Goal: Task Accomplishment & Management: Manage account settings

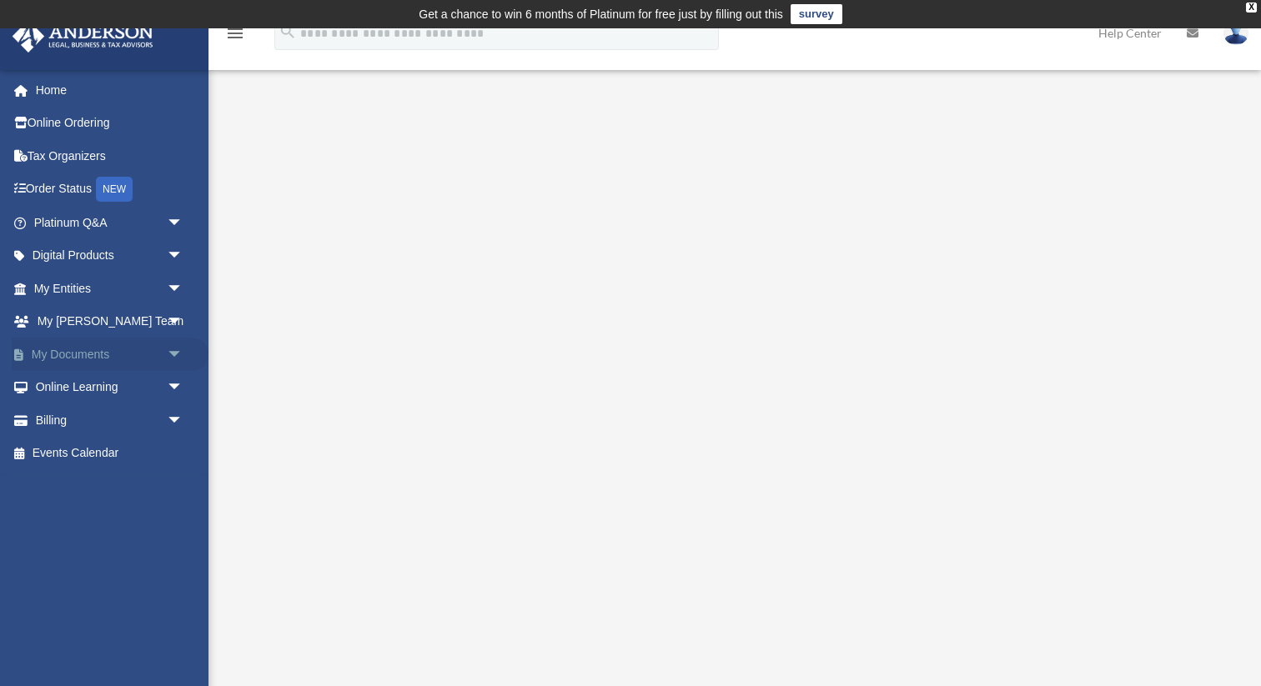
click at [175, 356] on span "arrow_drop_down" at bounding box center [183, 355] width 33 height 34
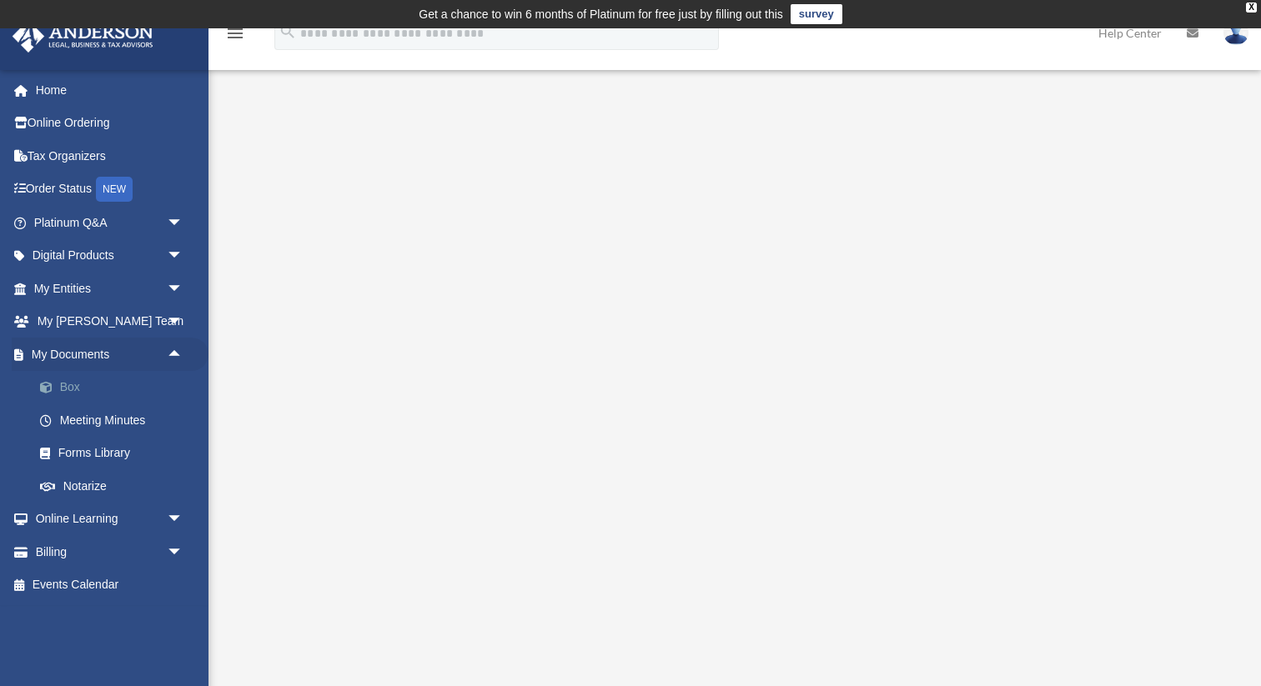
click at [73, 386] on link "Box" at bounding box center [115, 387] width 185 height 33
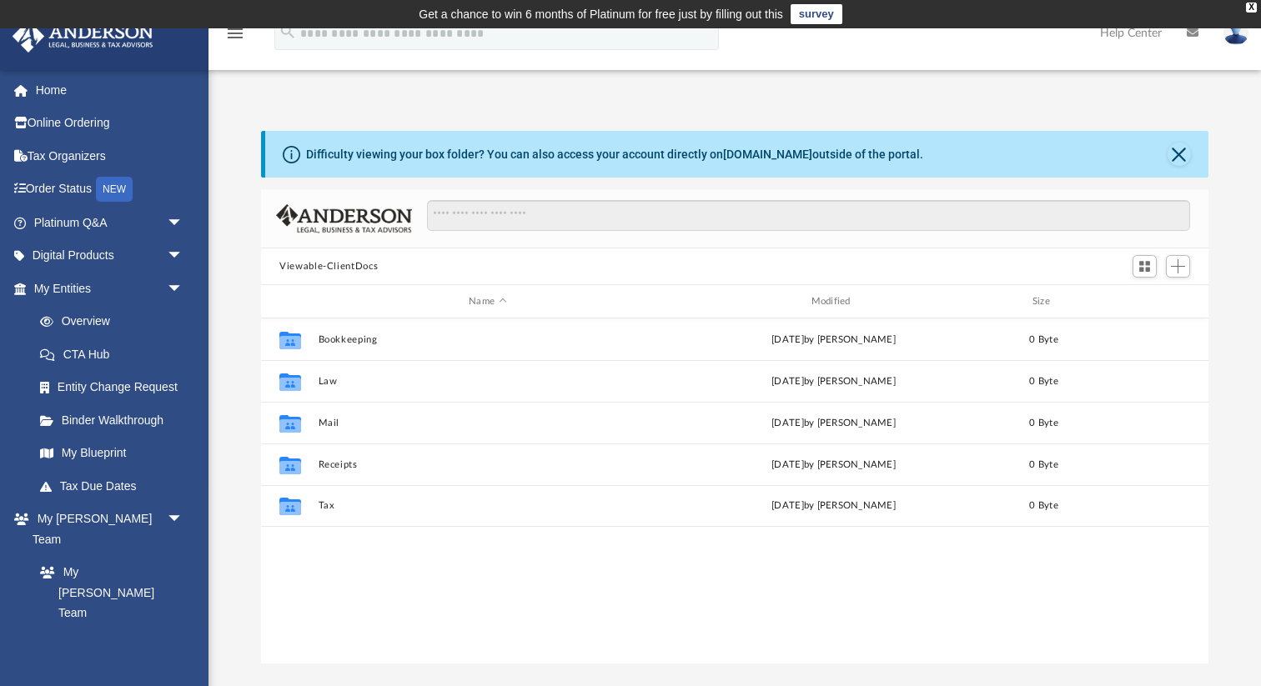
scroll to position [379, 947]
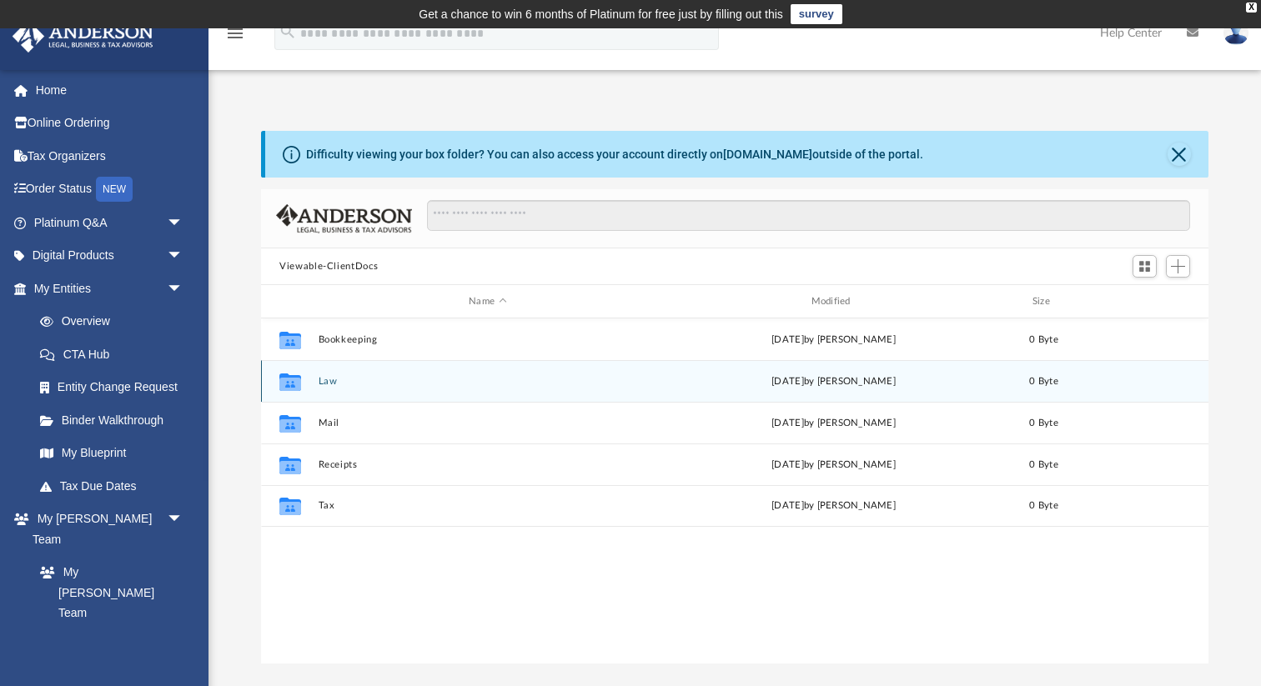
click at [324, 380] on button "Law" at bounding box center [488, 381] width 339 height 11
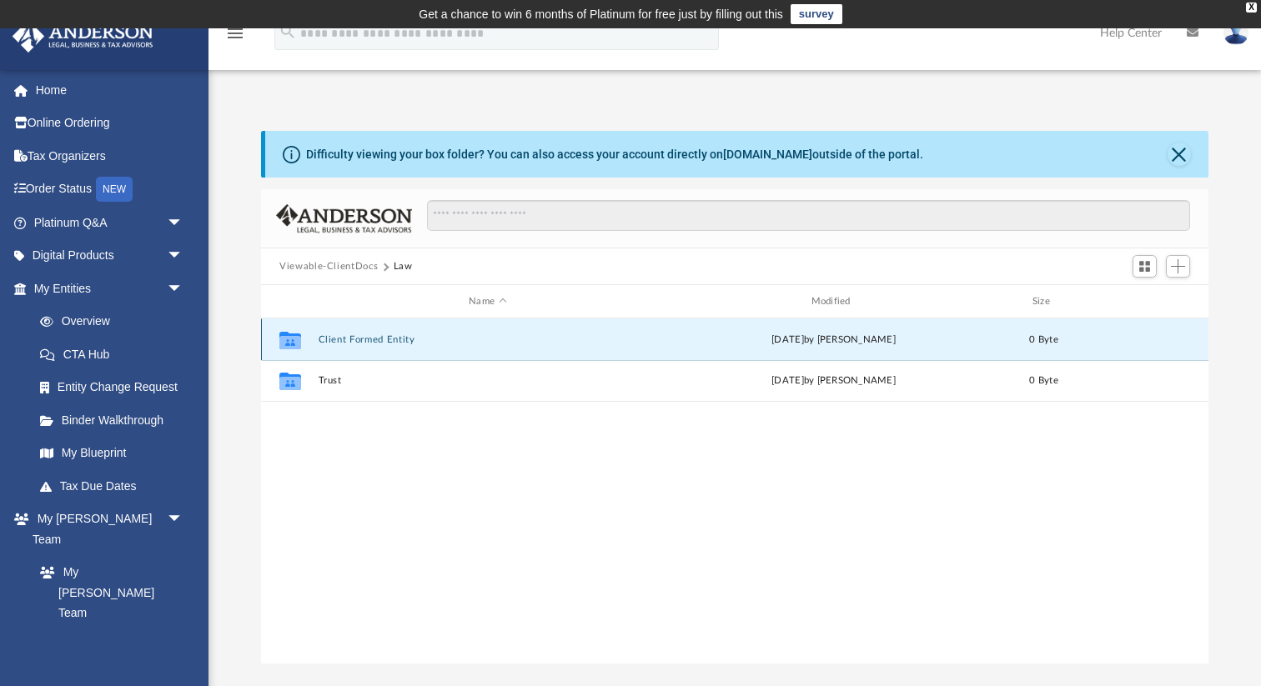
click at [351, 337] on button "Client Formed Entity" at bounding box center [488, 339] width 339 height 11
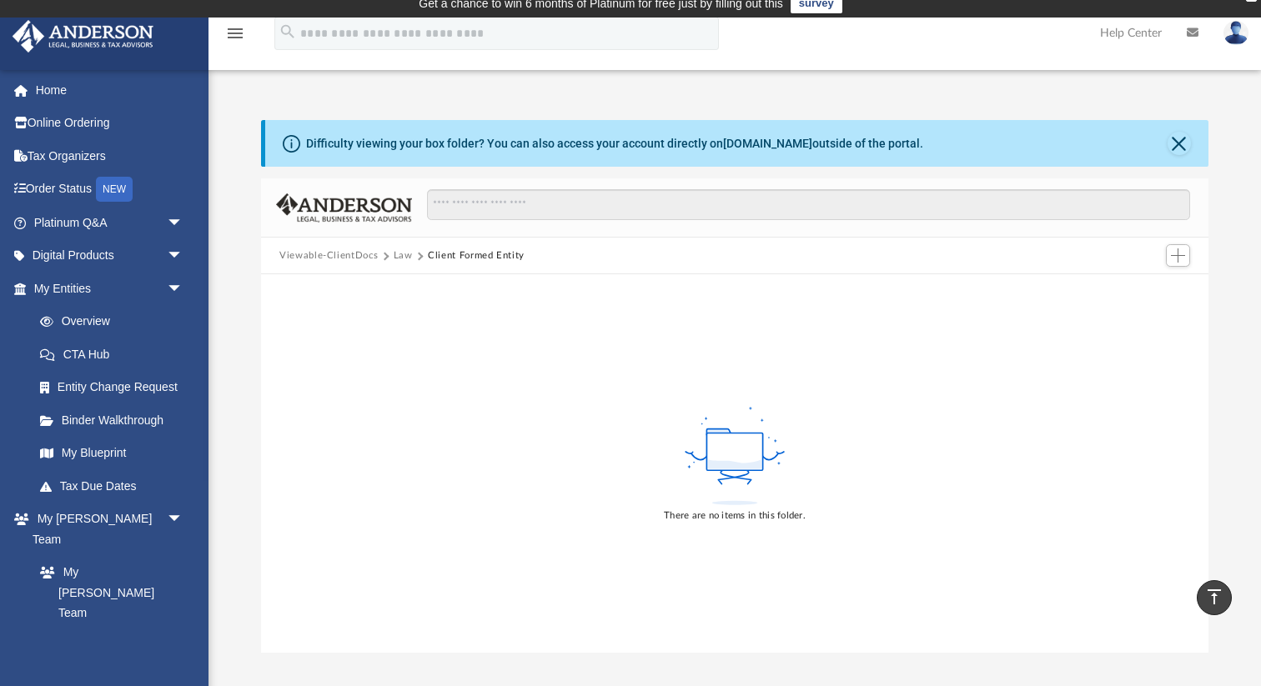
scroll to position [0, 0]
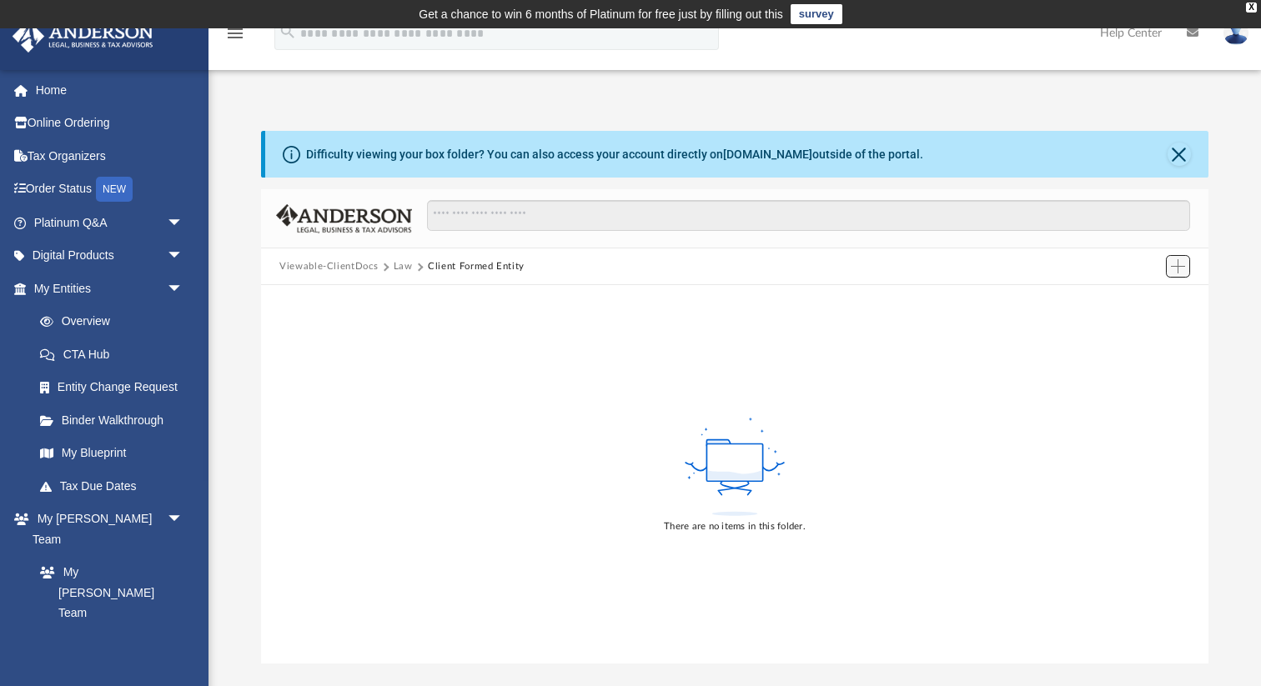
click at [1179, 265] on span "Add" at bounding box center [1178, 266] width 14 height 14
click at [1146, 298] on li "Upload" at bounding box center [1154, 299] width 53 height 18
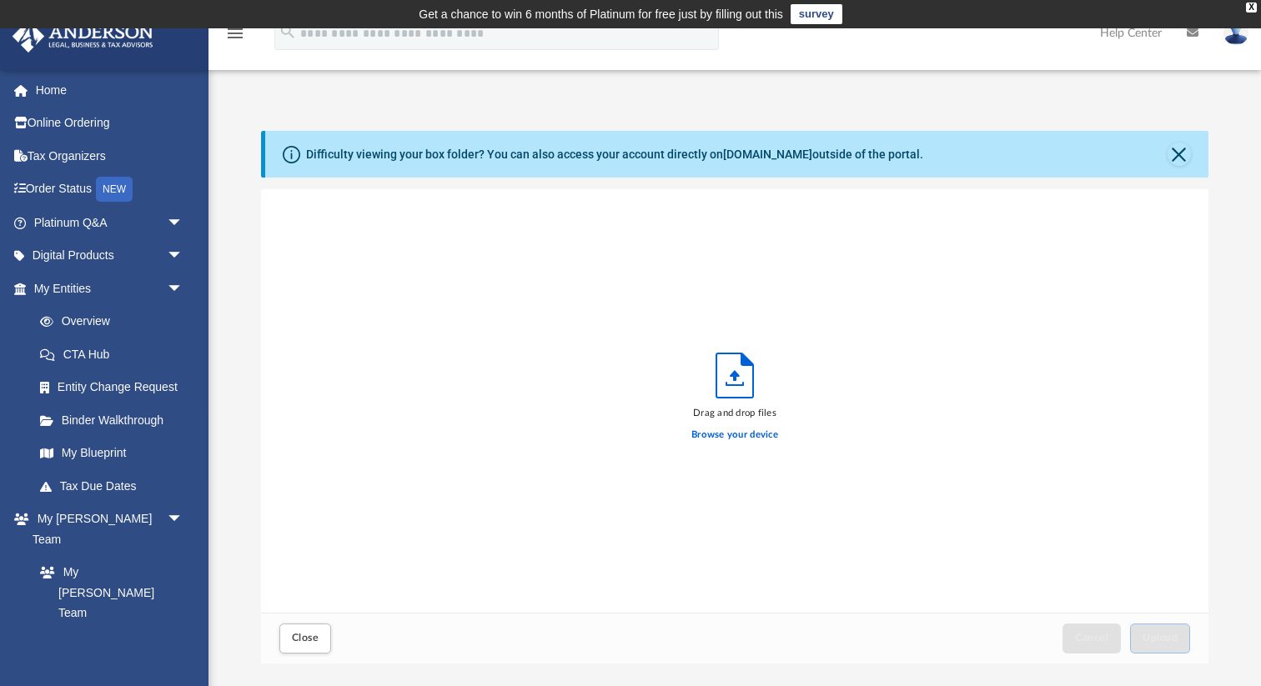
scroll to position [423, 947]
click at [733, 435] on label "Browse your device" at bounding box center [734, 435] width 87 height 15
click at [0, 0] on input "Browse your device" at bounding box center [0, 0] width 0 height 0
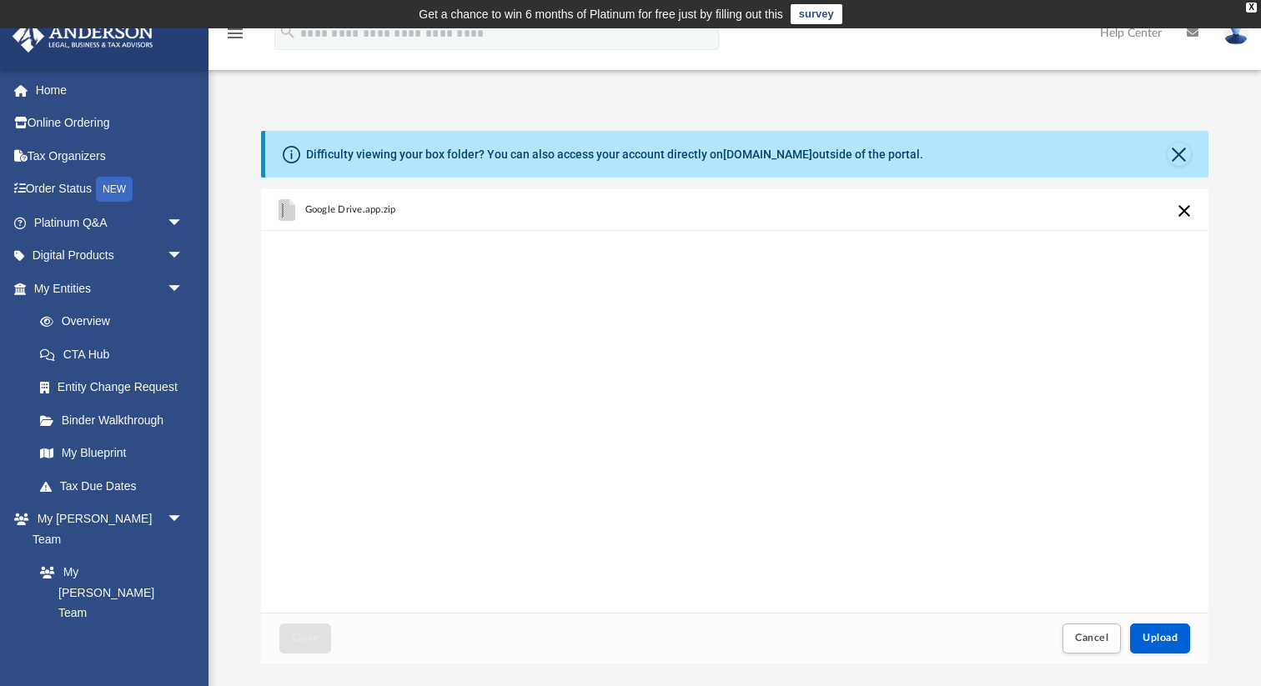
click at [1181, 210] on button "Cancel this upload" at bounding box center [1184, 211] width 20 height 20
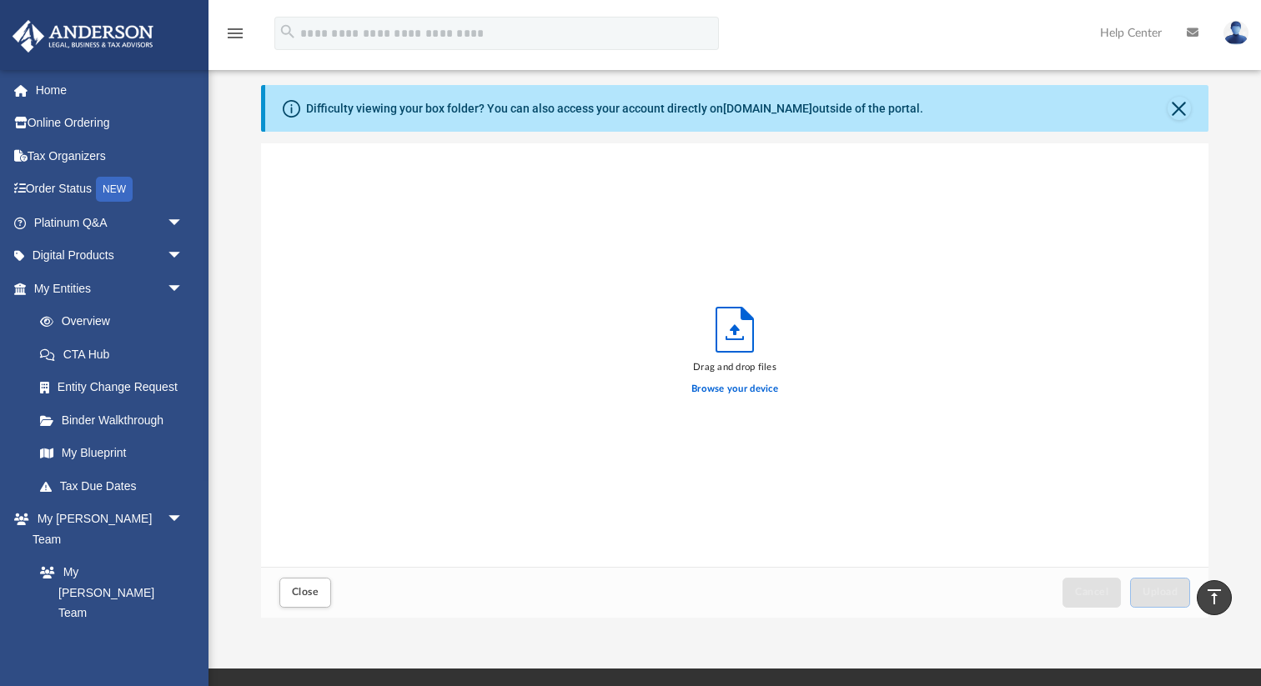
scroll to position [0, 0]
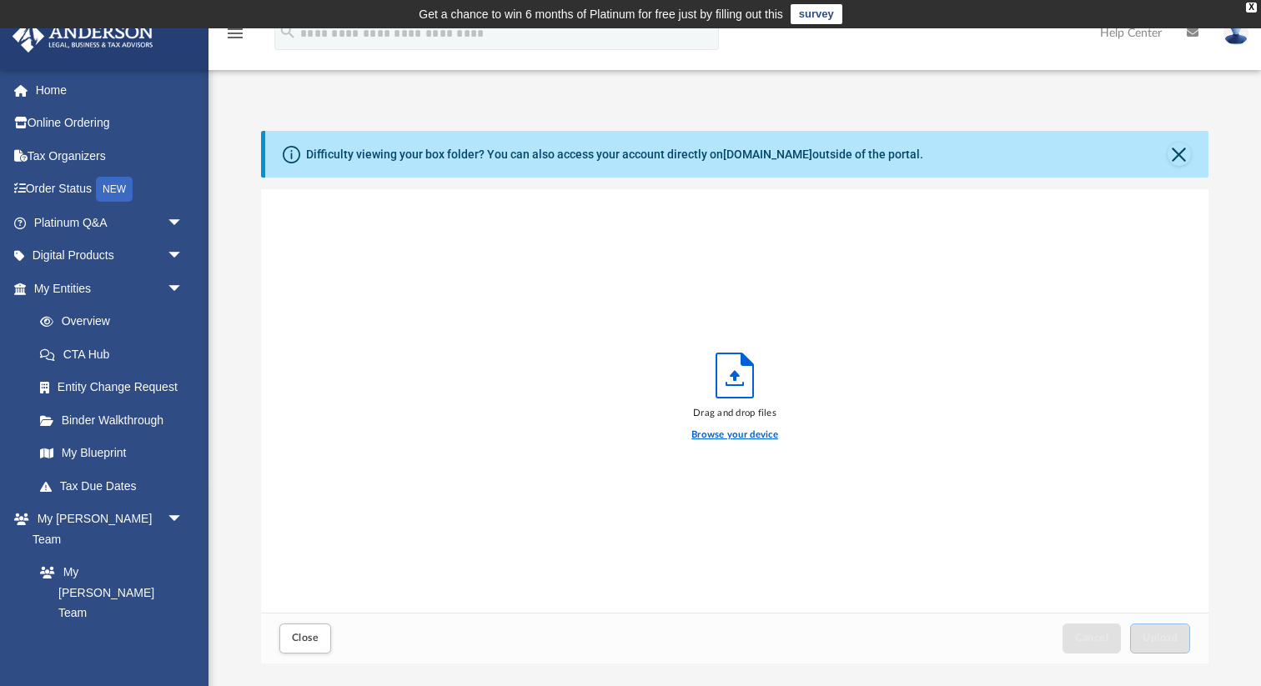
click at [721, 435] on label "Browse your device" at bounding box center [734, 435] width 87 height 15
click at [0, 0] on input "Browse your device" at bounding box center [0, 0] width 0 height 0
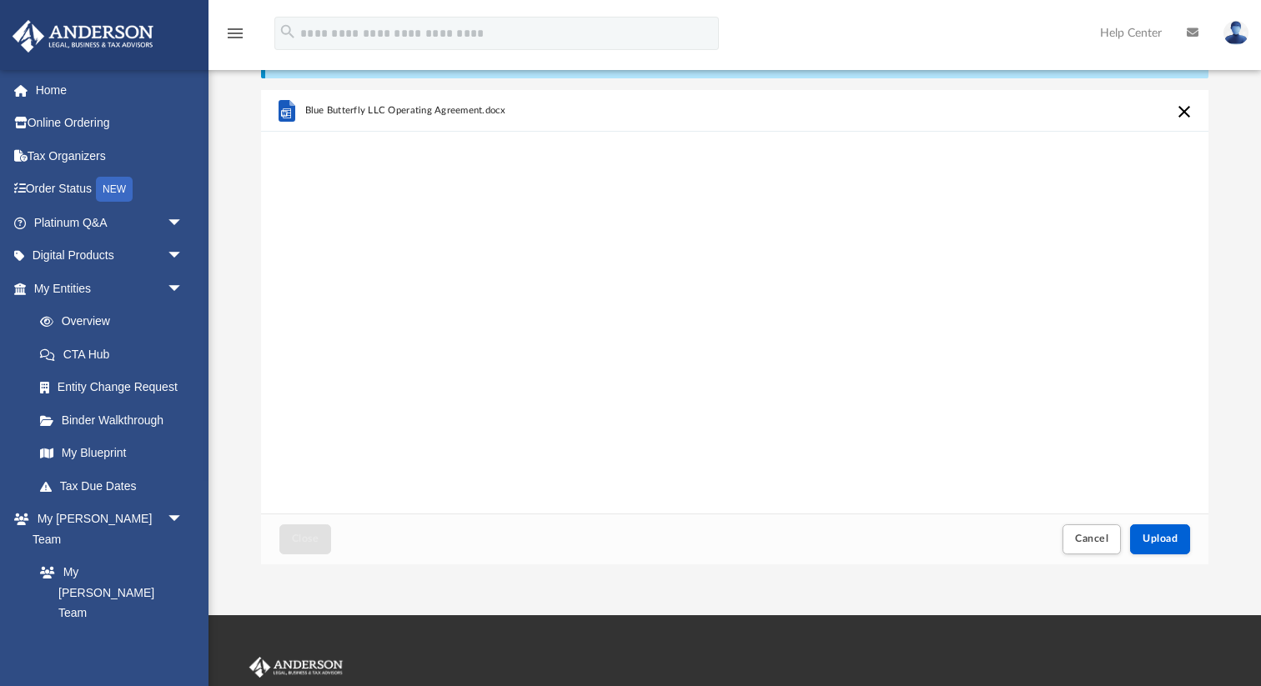
scroll to position [101, 0]
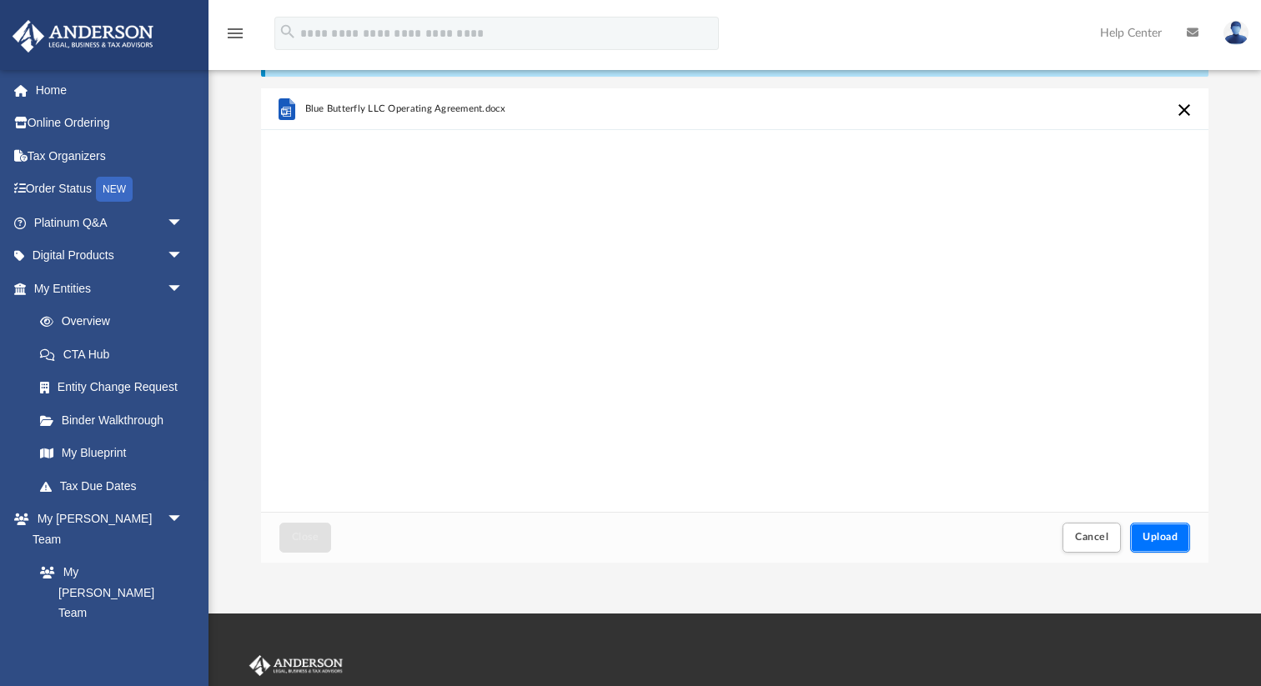
click at [1165, 542] on span "Upload" at bounding box center [1160, 537] width 35 height 10
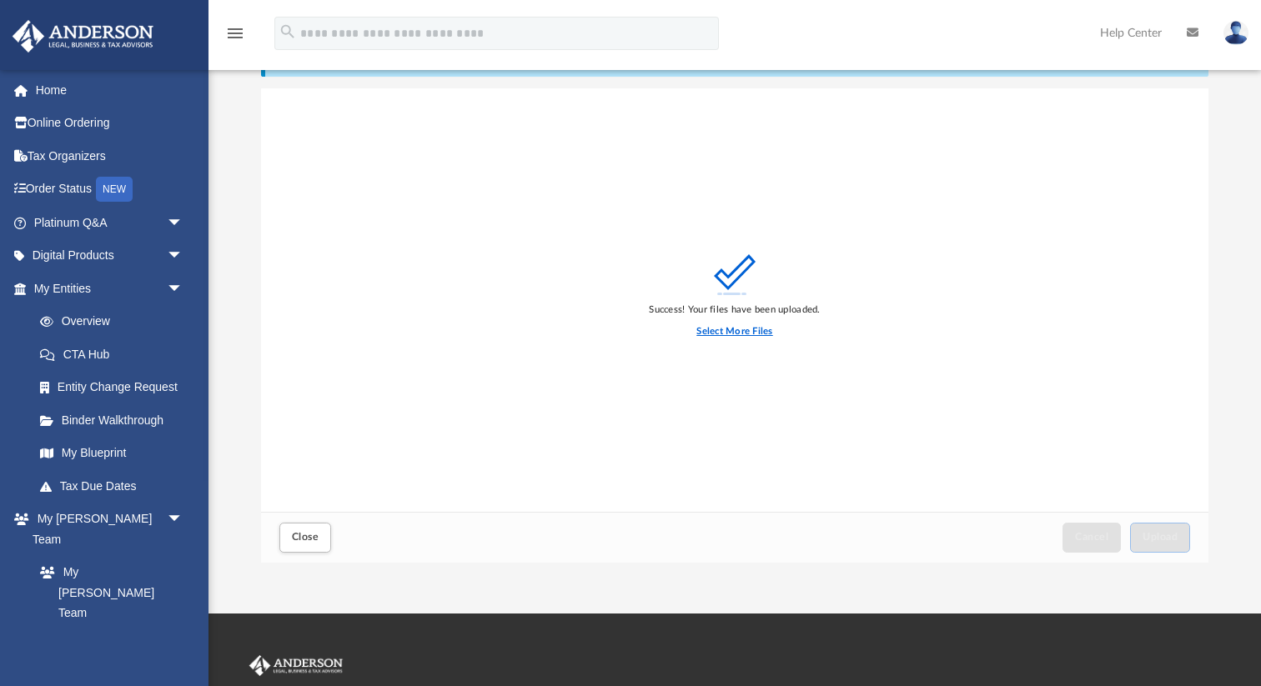
click at [754, 333] on label "Select More Files" at bounding box center [734, 331] width 76 height 15
click at [0, 0] on input "Select More Files" at bounding box center [0, 0] width 0 height 0
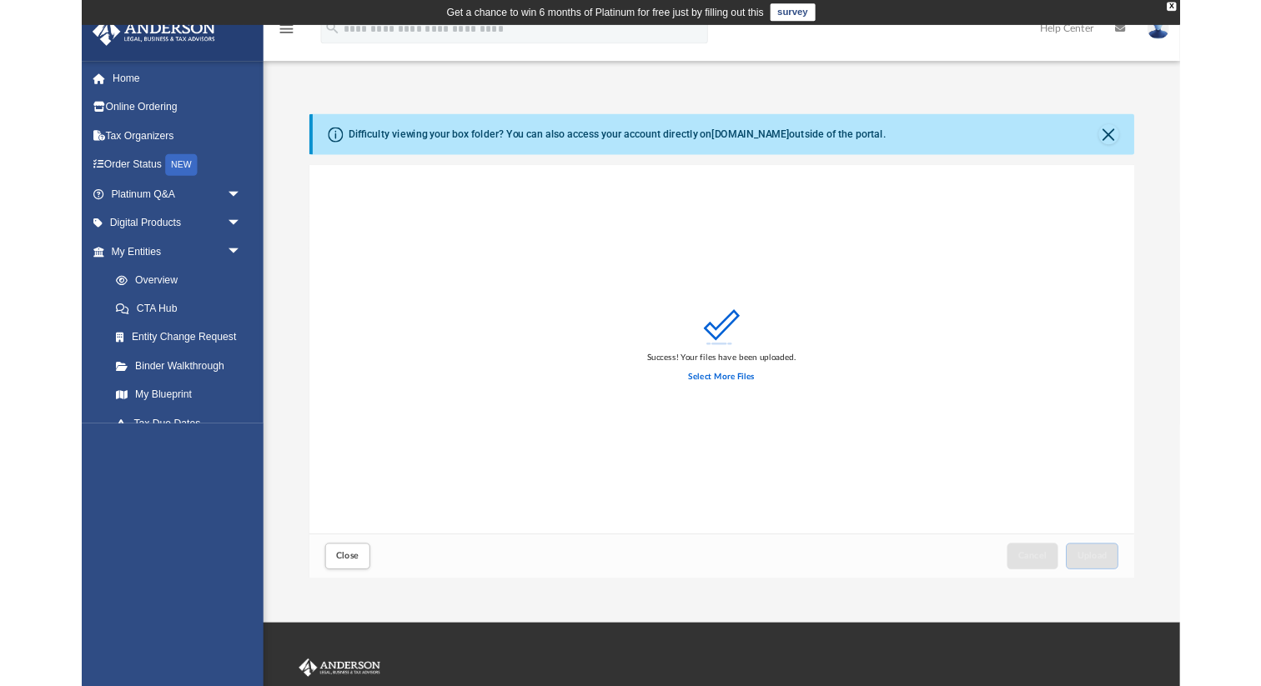
scroll to position [423, 947]
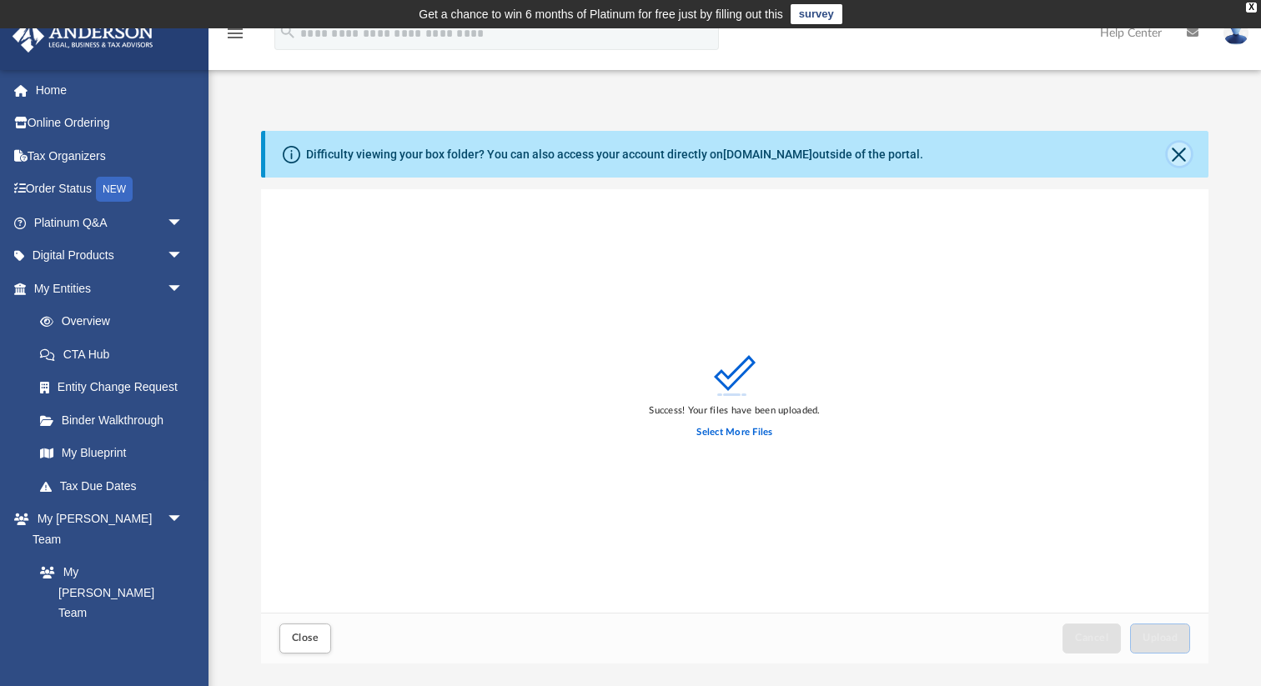
click at [1183, 151] on button "Close" at bounding box center [1179, 154] width 23 height 23
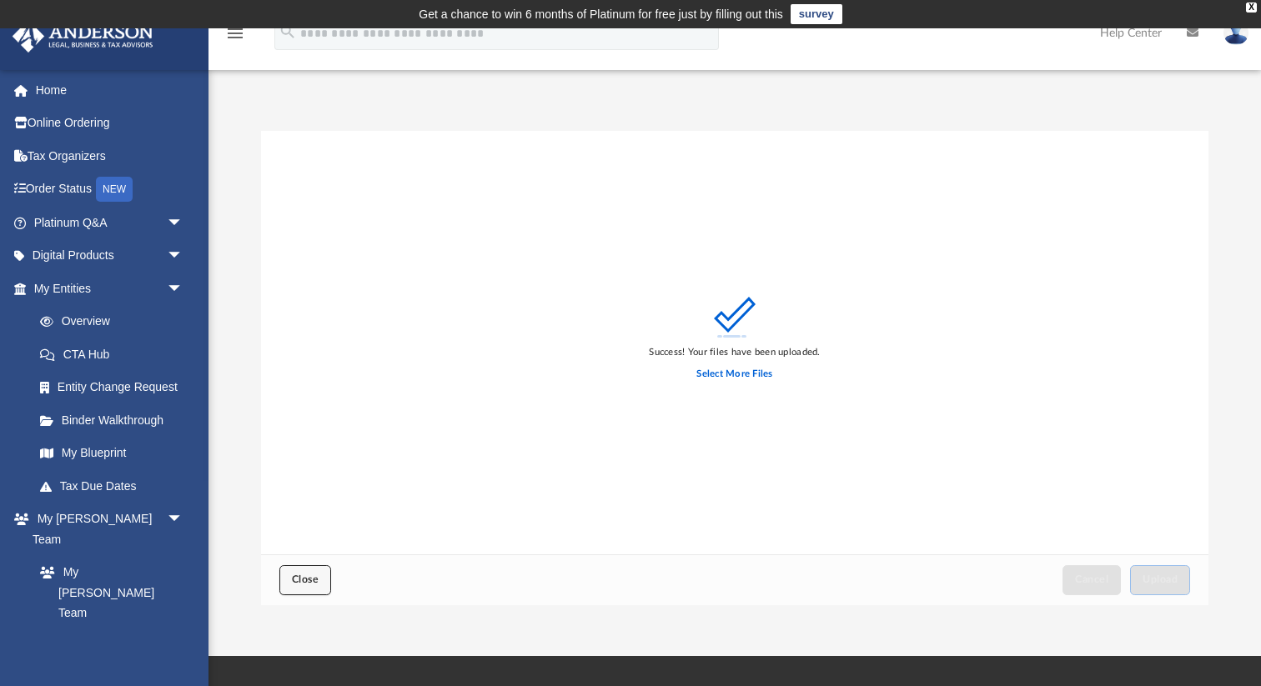
click at [308, 575] on span "Close" at bounding box center [305, 580] width 27 height 10
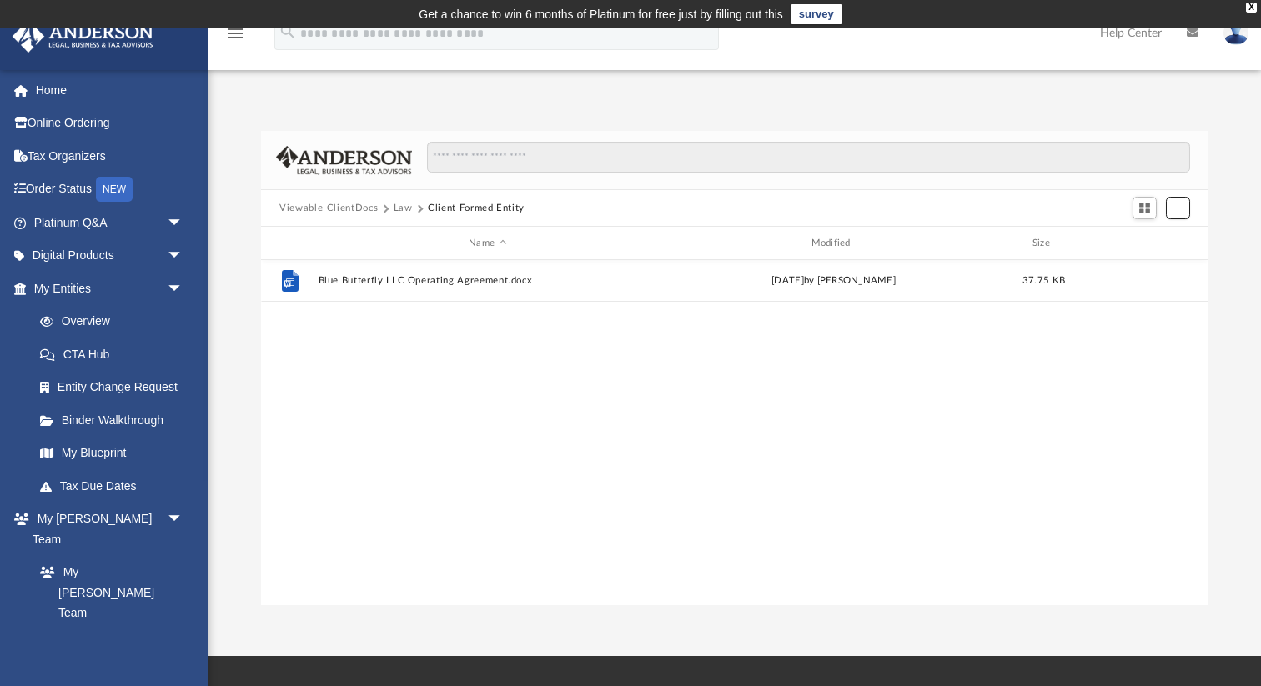
scroll to position [379, 947]
click at [121, 193] on div "NEW" at bounding box center [114, 189] width 37 height 25
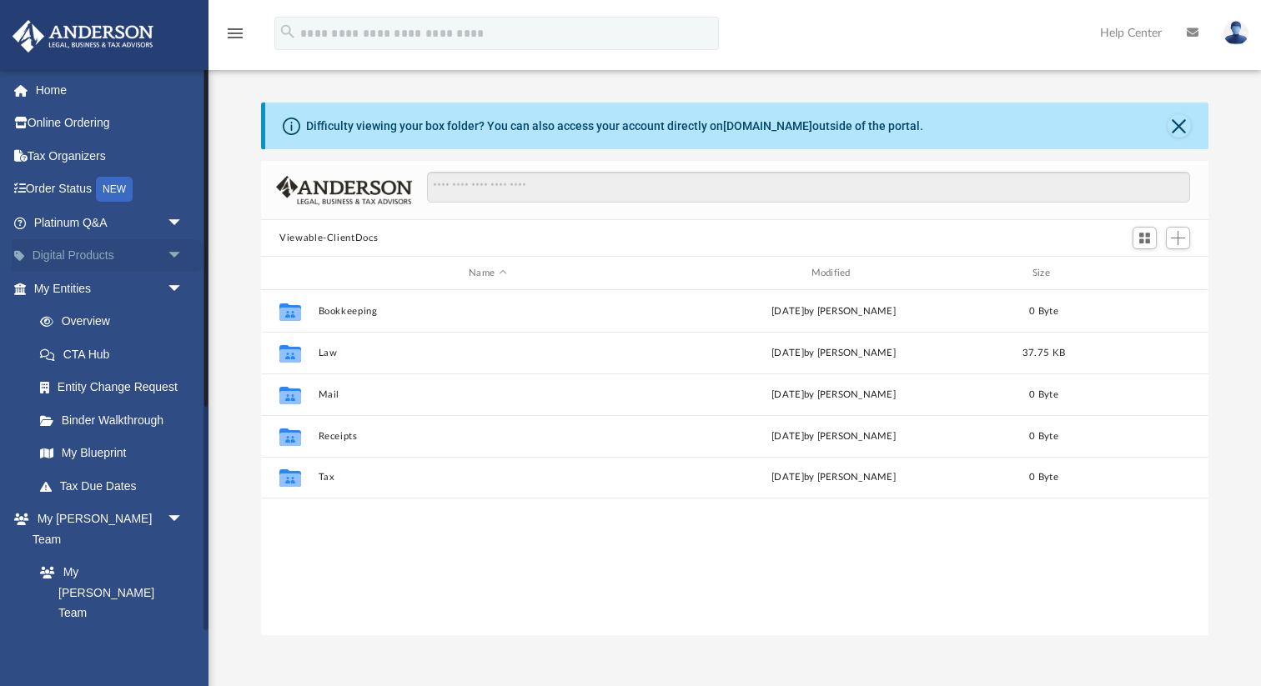
scroll to position [379, 947]
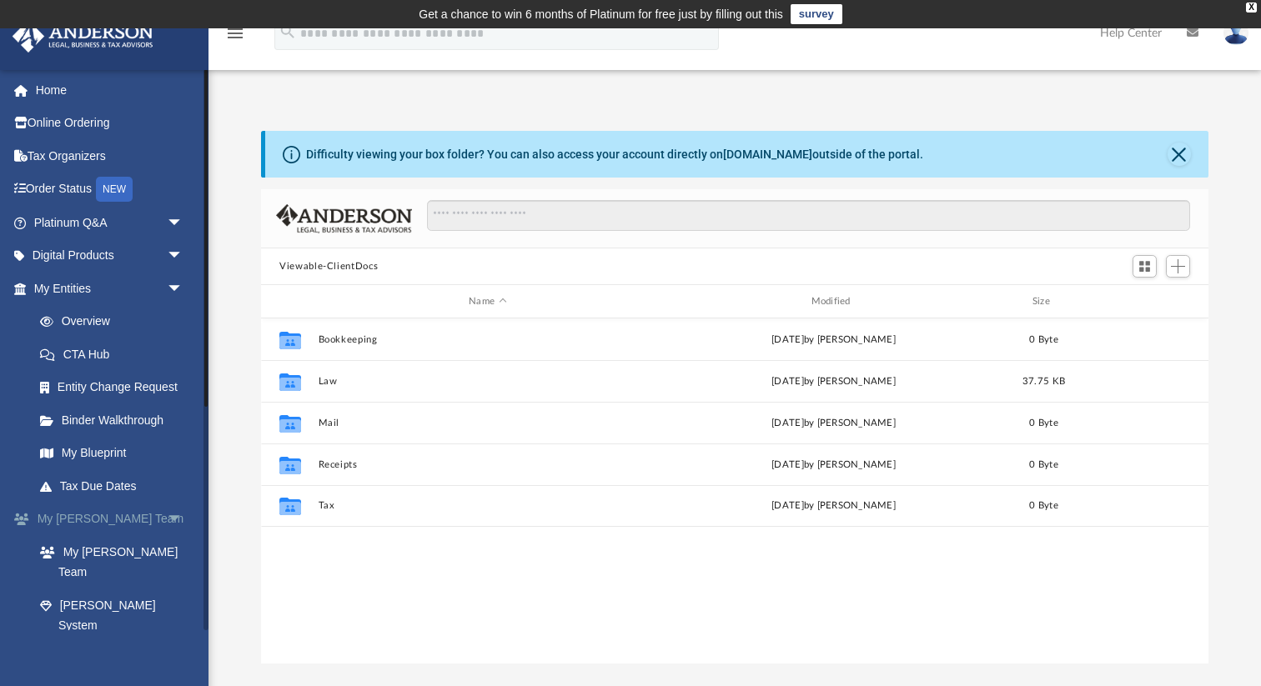
click at [177, 521] on span "arrow_drop_down" at bounding box center [183, 520] width 33 height 34
click at [174, 521] on span "arrow_drop_up" at bounding box center [183, 520] width 33 height 34
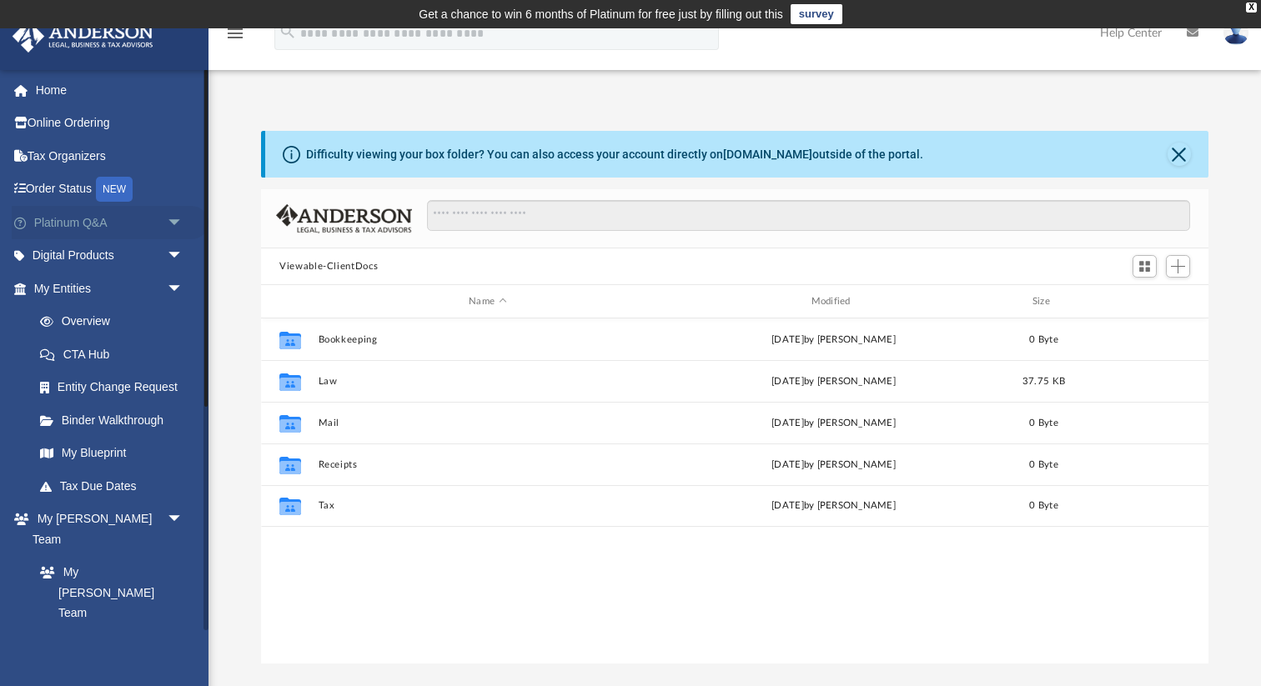
click at [176, 225] on span "arrow_drop_down" at bounding box center [183, 223] width 33 height 34
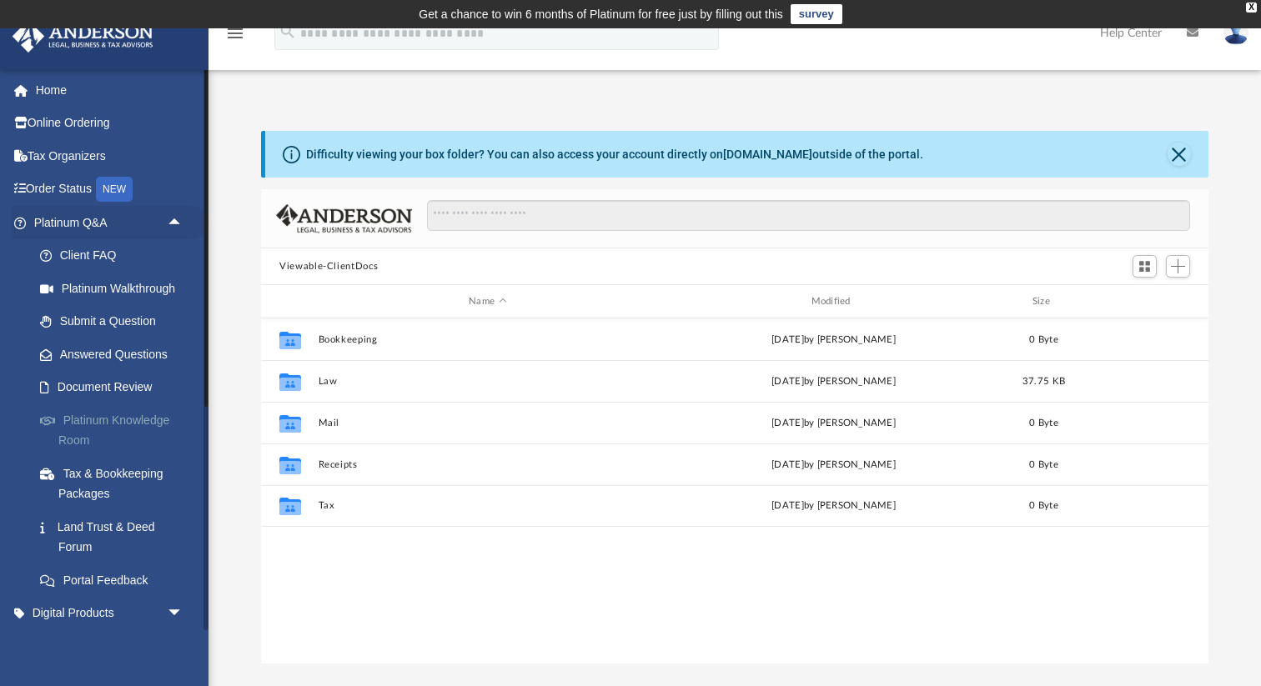
click at [72, 430] on link "Platinum Knowledge Room" at bounding box center [115, 430] width 185 height 53
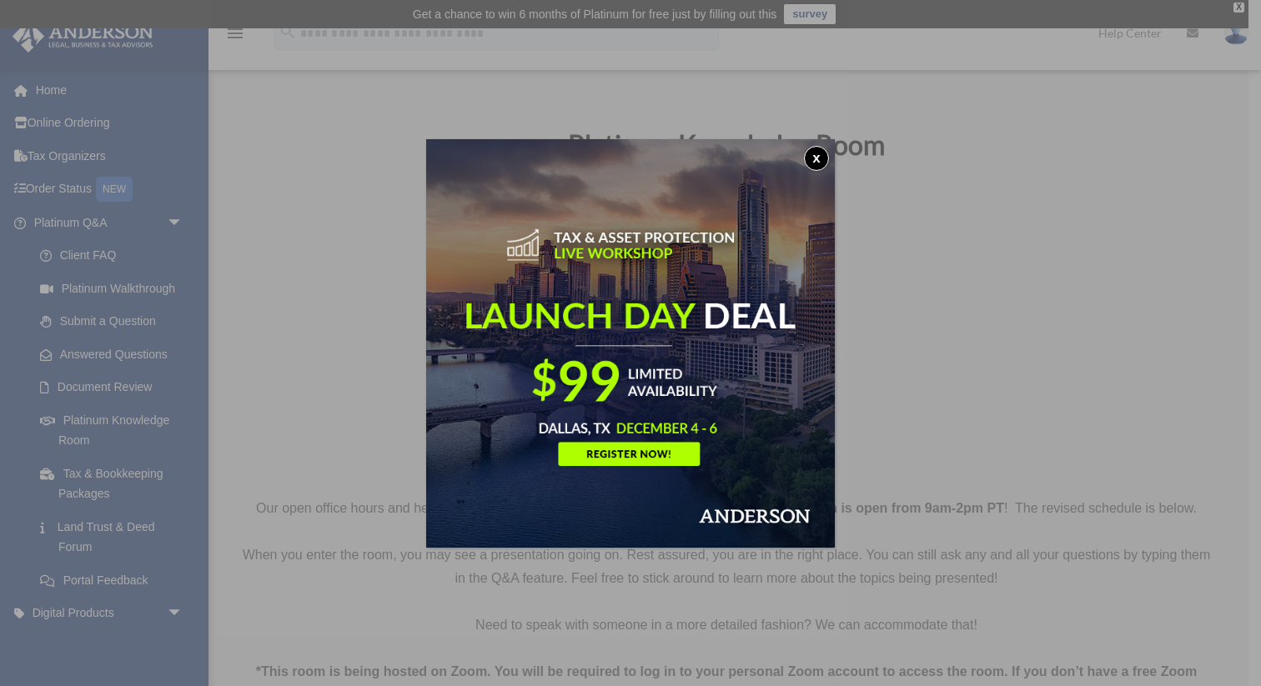
click at [815, 155] on button "x" at bounding box center [816, 158] width 25 height 25
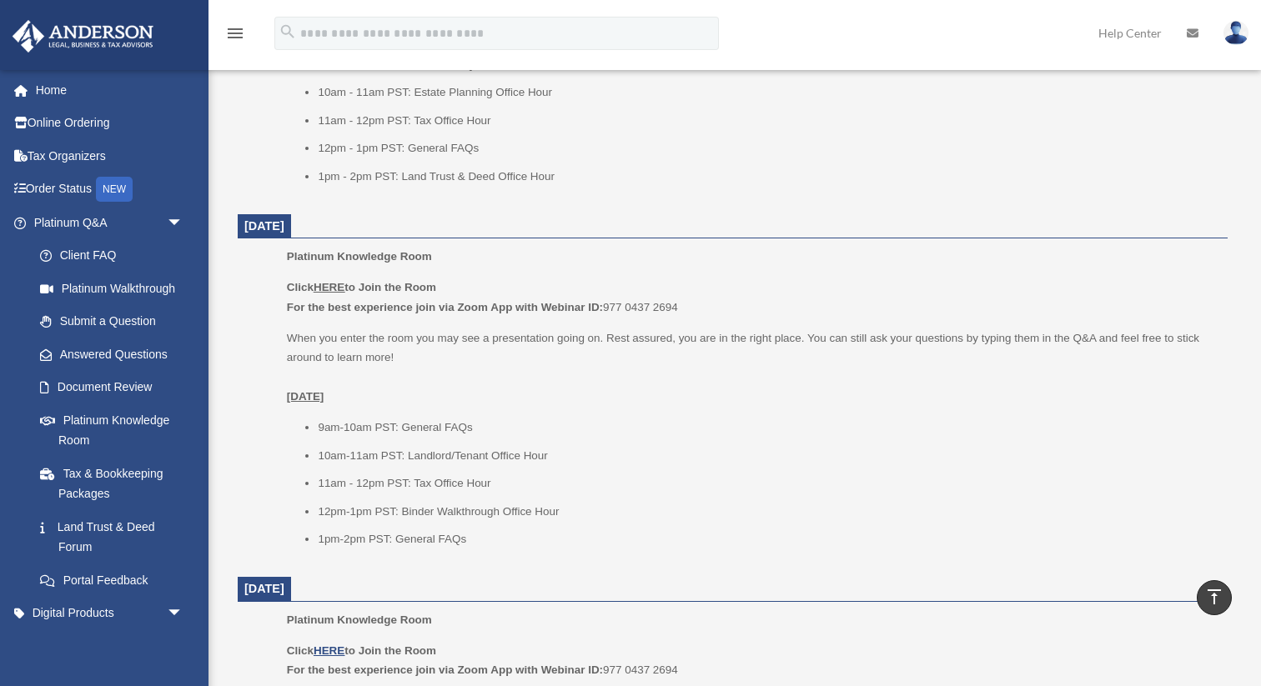
scroll to position [922, 0]
click at [620, 440] on ul "9am-10am PST: General FAQs 10am-11am PST: Landlord/Tenant Office Hour 11am - 12…" at bounding box center [751, 482] width 929 height 132
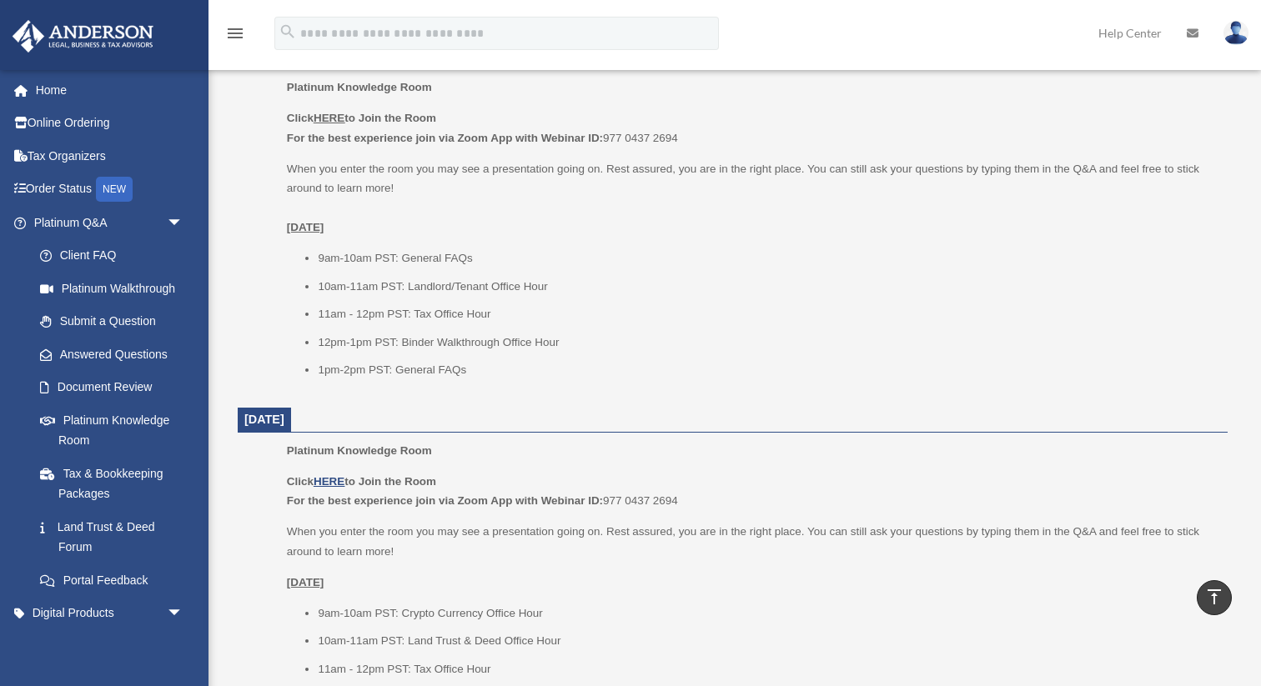
scroll to position [1088, 0]
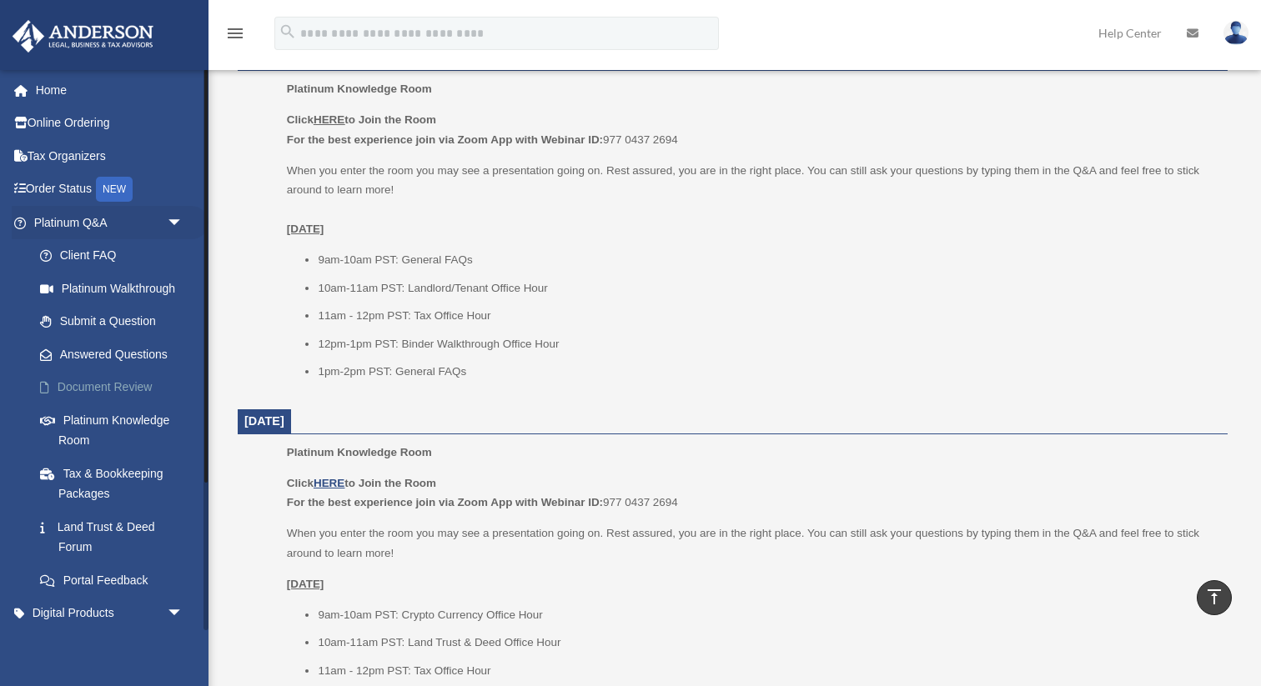
click at [132, 389] on link "Document Review" at bounding box center [115, 387] width 185 height 33
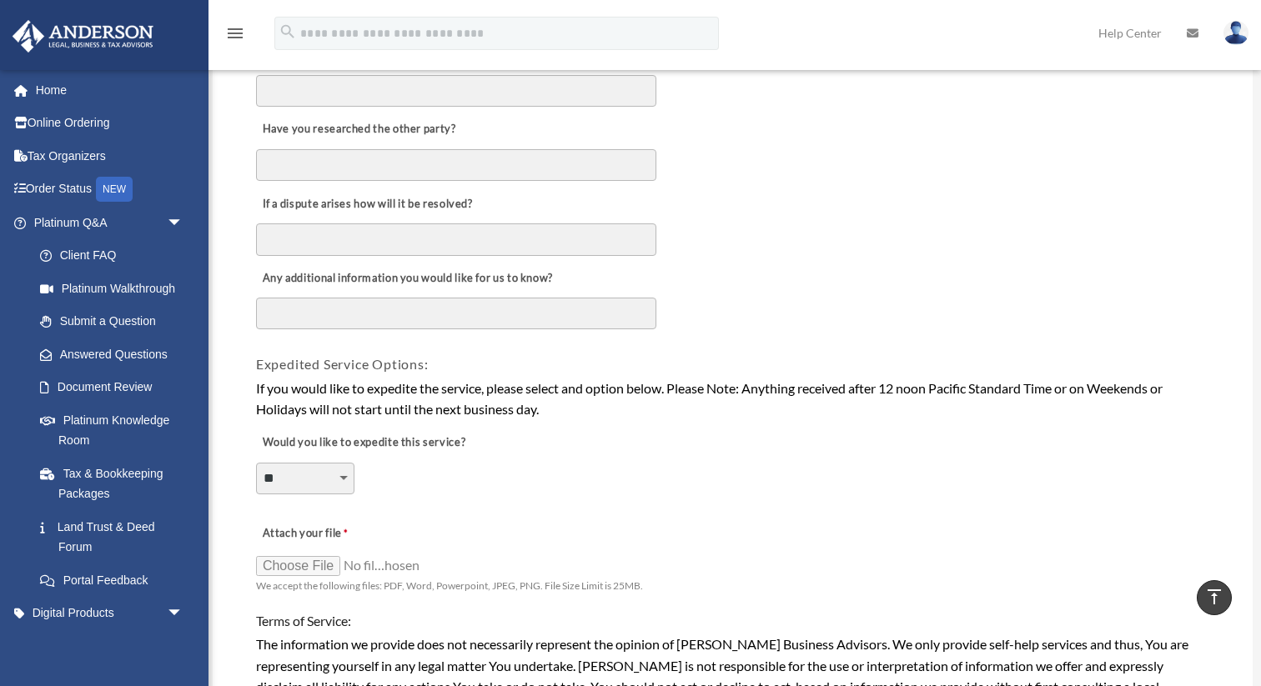
scroll to position [947, 0]
click at [342, 478] on select "**********" at bounding box center [305, 481] width 99 height 32
click at [256, 465] on select "**********" at bounding box center [305, 481] width 99 height 32
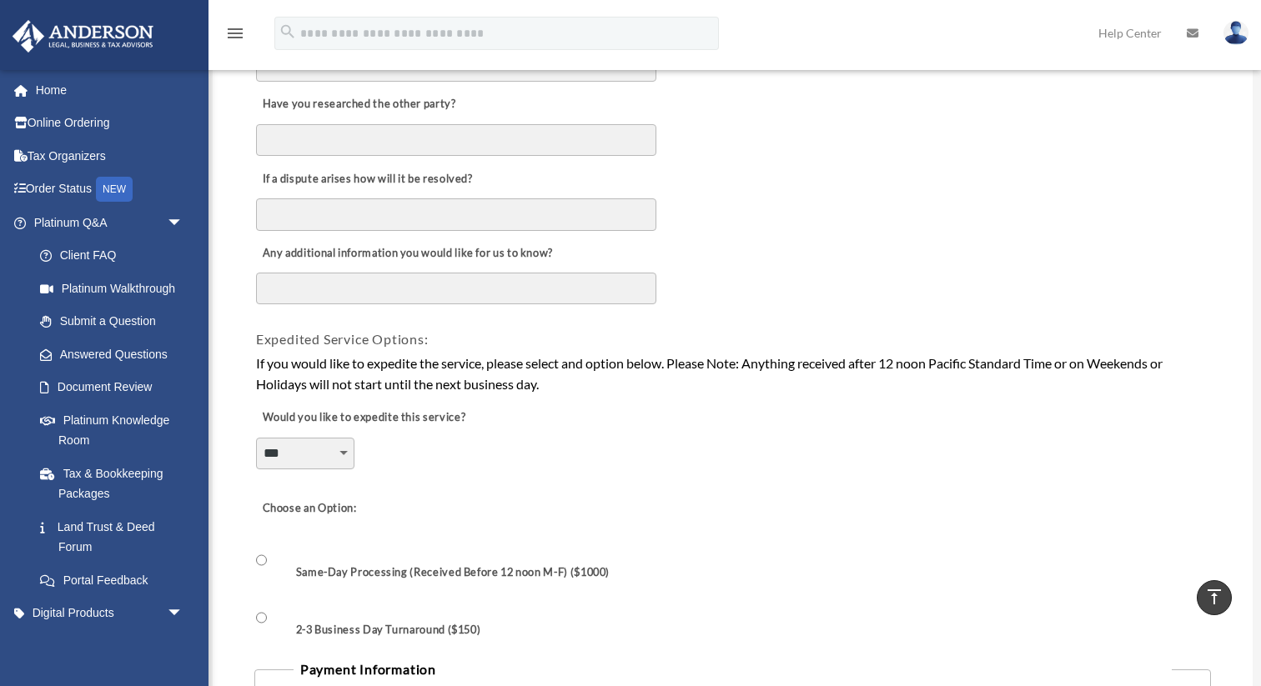
scroll to position [971, 0]
click at [344, 457] on select "**********" at bounding box center [305, 456] width 99 height 32
select select "********"
click at [256, 440] on select "**********" at bounding box center [305, 456] width 99 height 32
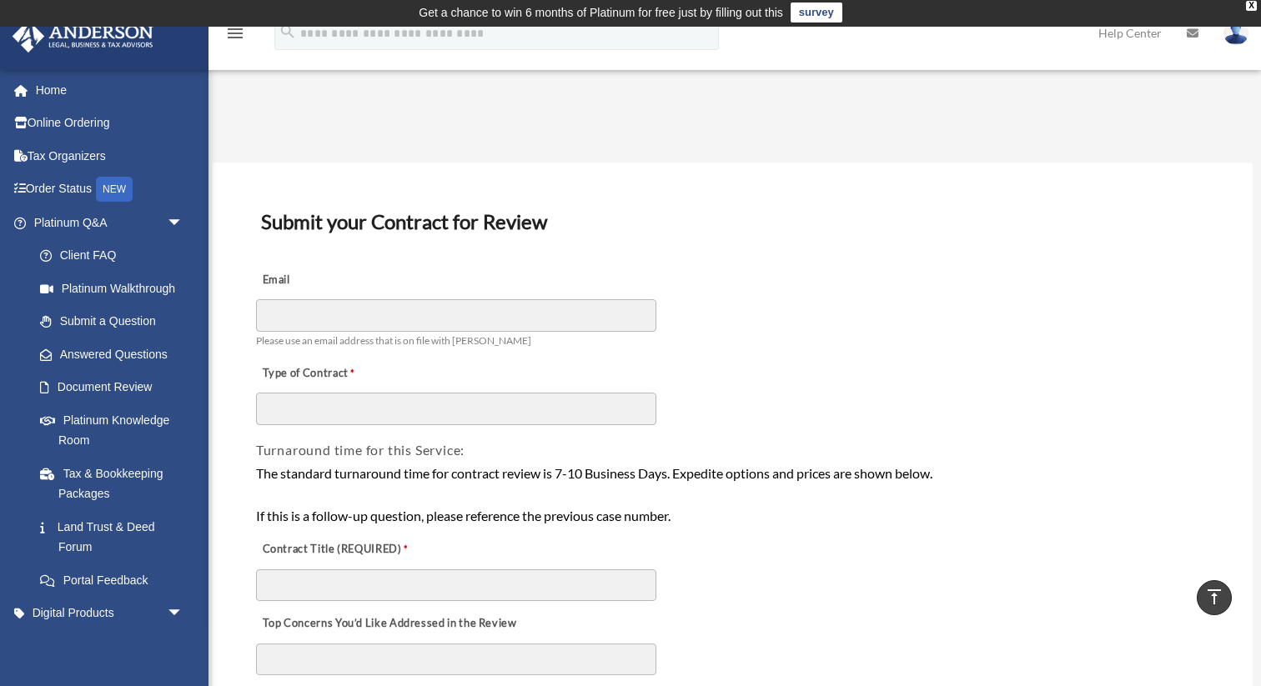
scroll to position [0, 0]
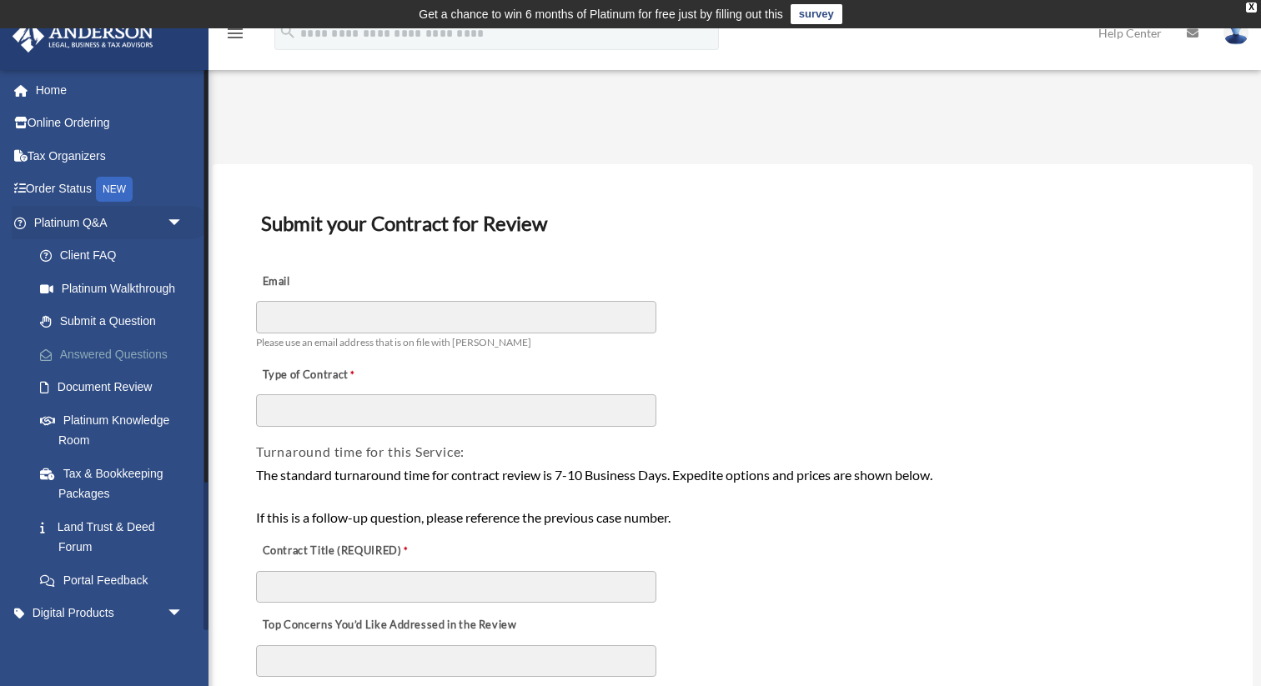
click at [78, 353] on link "Answered Questions" at bounding box center [115, 354] width 185 height 33
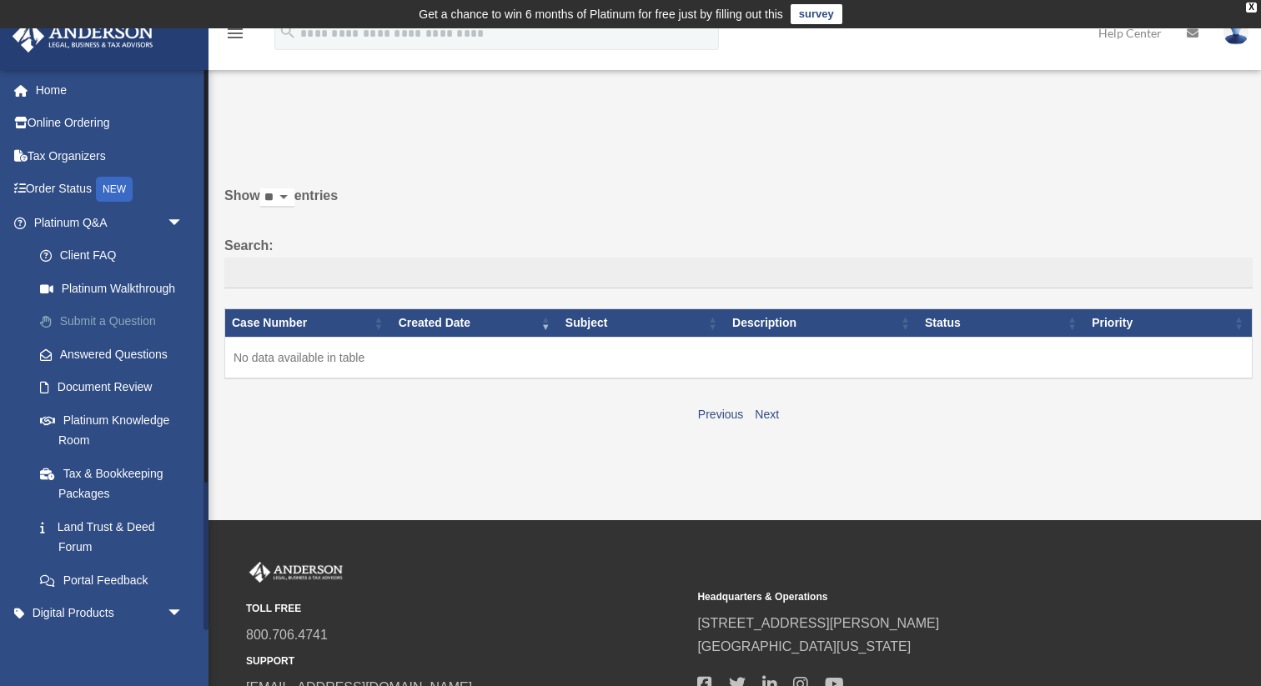
click at [87, 317] on link "Submit a Question" at bounding box center [115, 321] width 185 height 33
click at [74, 323] on link "Submit a Question" at bounding box center [115, 321] width 185 height 33
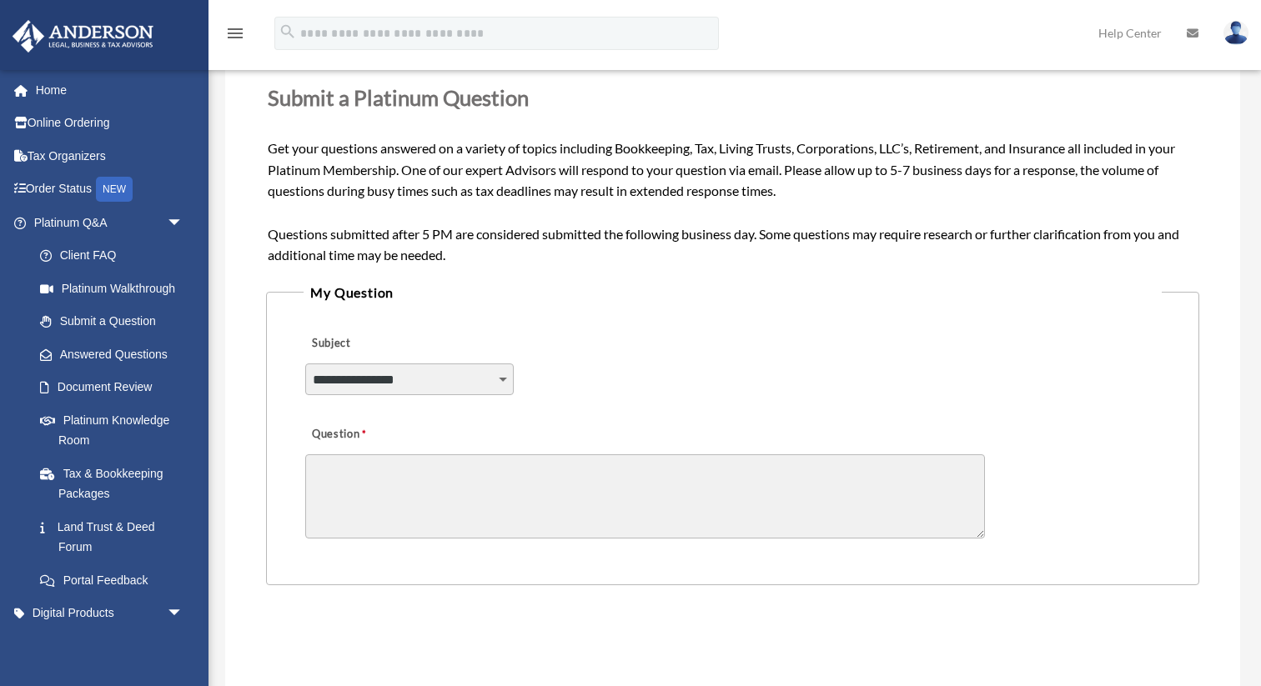
scroll to position [272, 0]
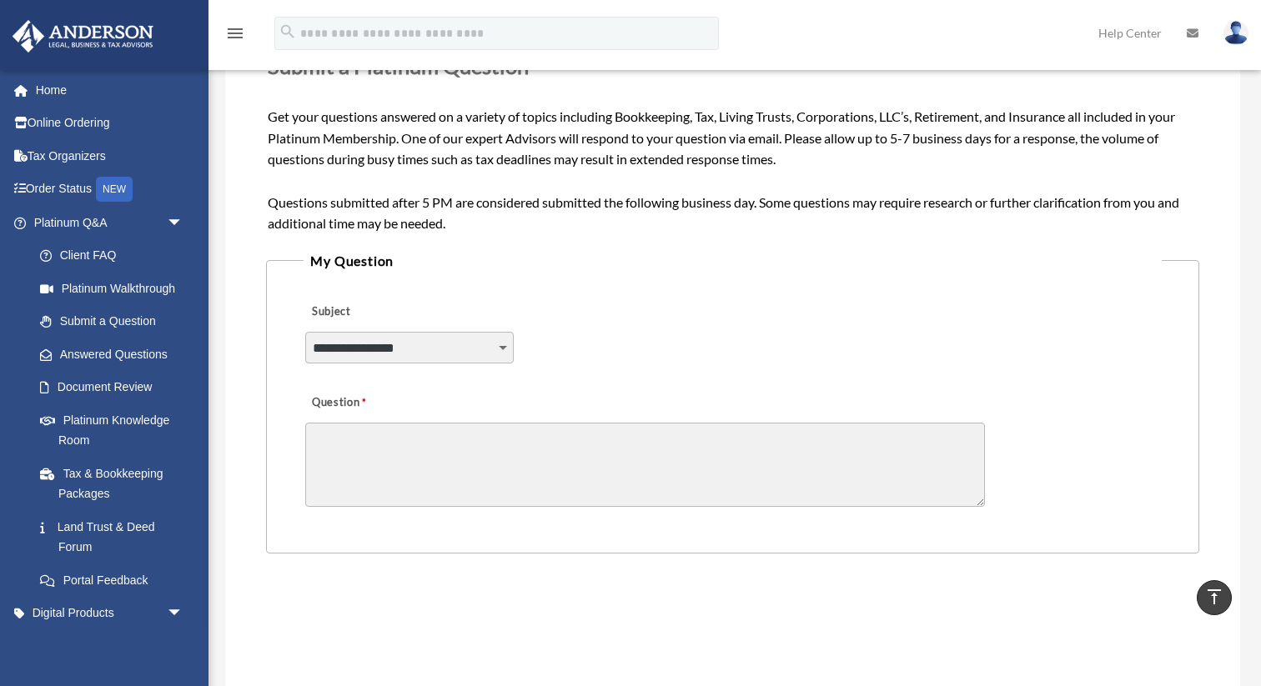
click at [503, 348] on select "**********" at bounding box center [409, 348] width 209 height 32
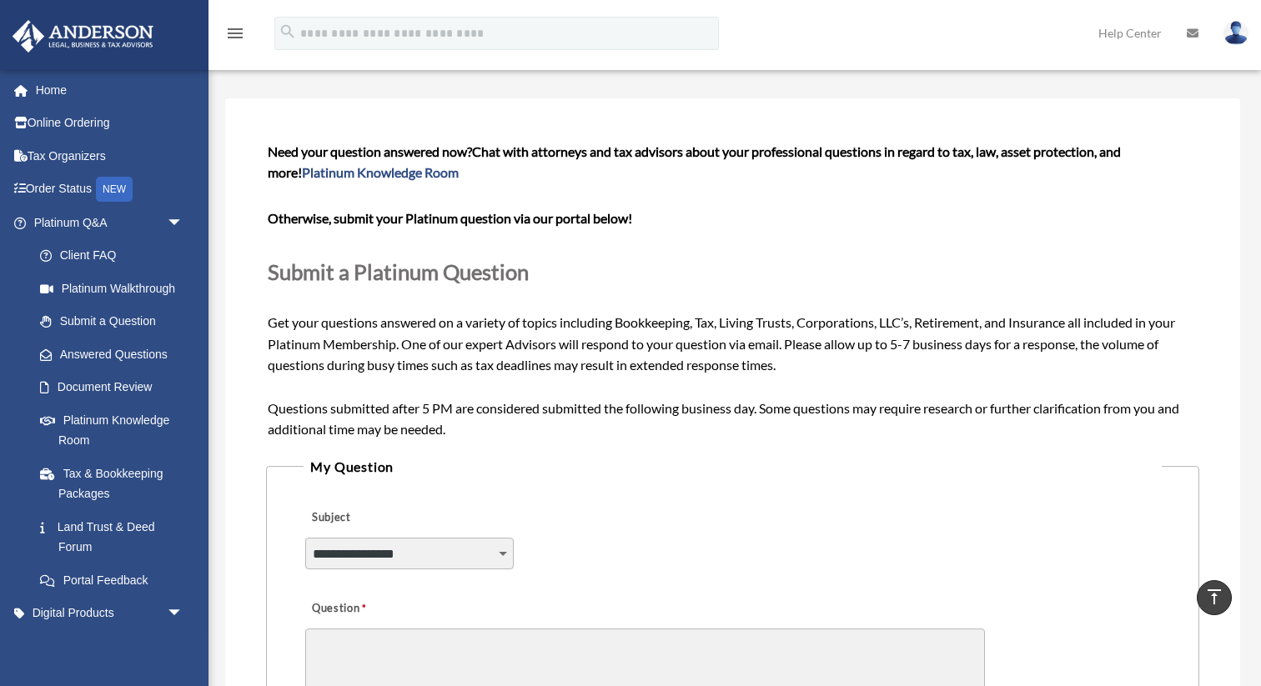
scroll to position [65, 0]
click at [173, 616] on span "arrow_drop_down" at bounding box center [183, 614] width 33 height 34
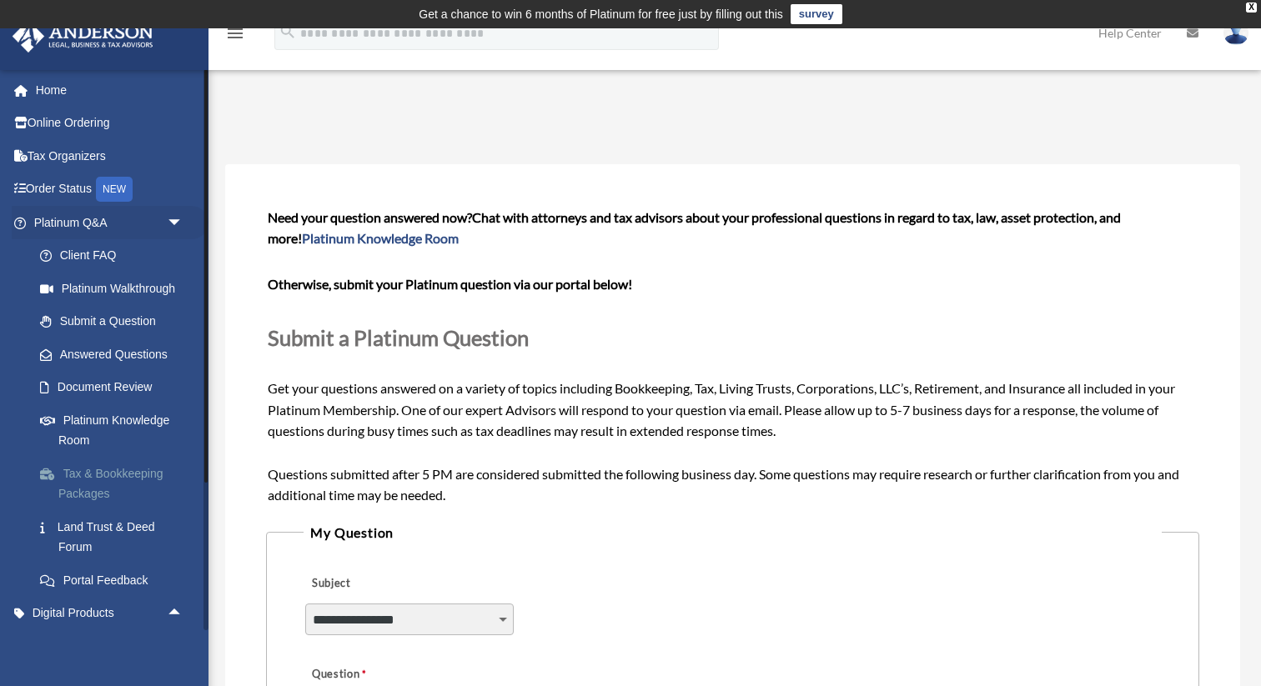
click at [102, 479] on link "Tax & Bookkeeping Packages" at bounding box center [115, 483] width 185 height 53
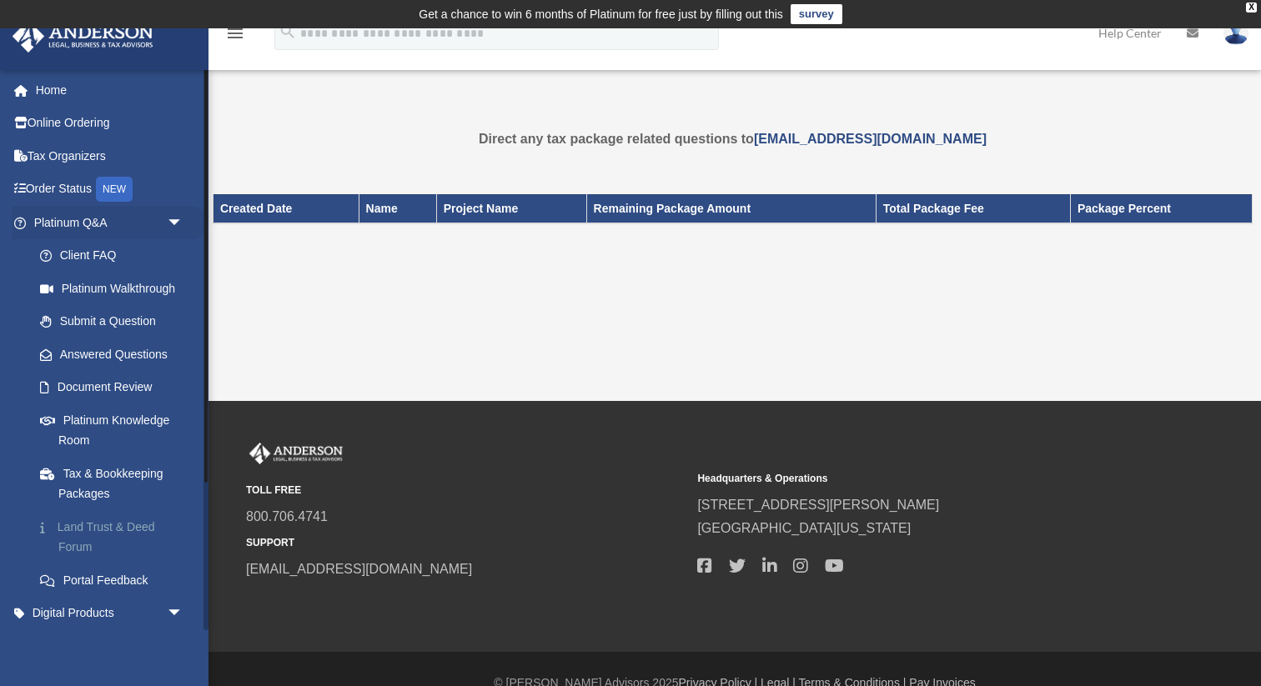
click at [86, 531] on link "Land Trust & Deed Forum" at bounding box center [115, 536] width 185 height 53
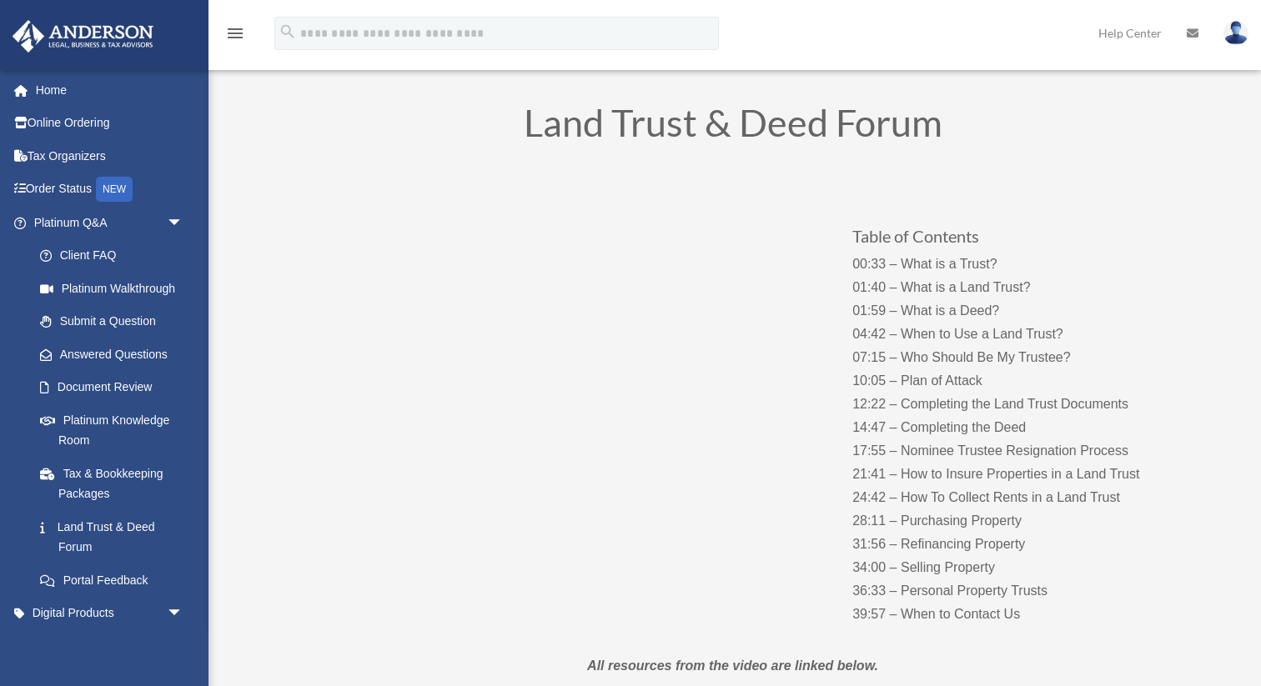
scroll to position [73, 0]
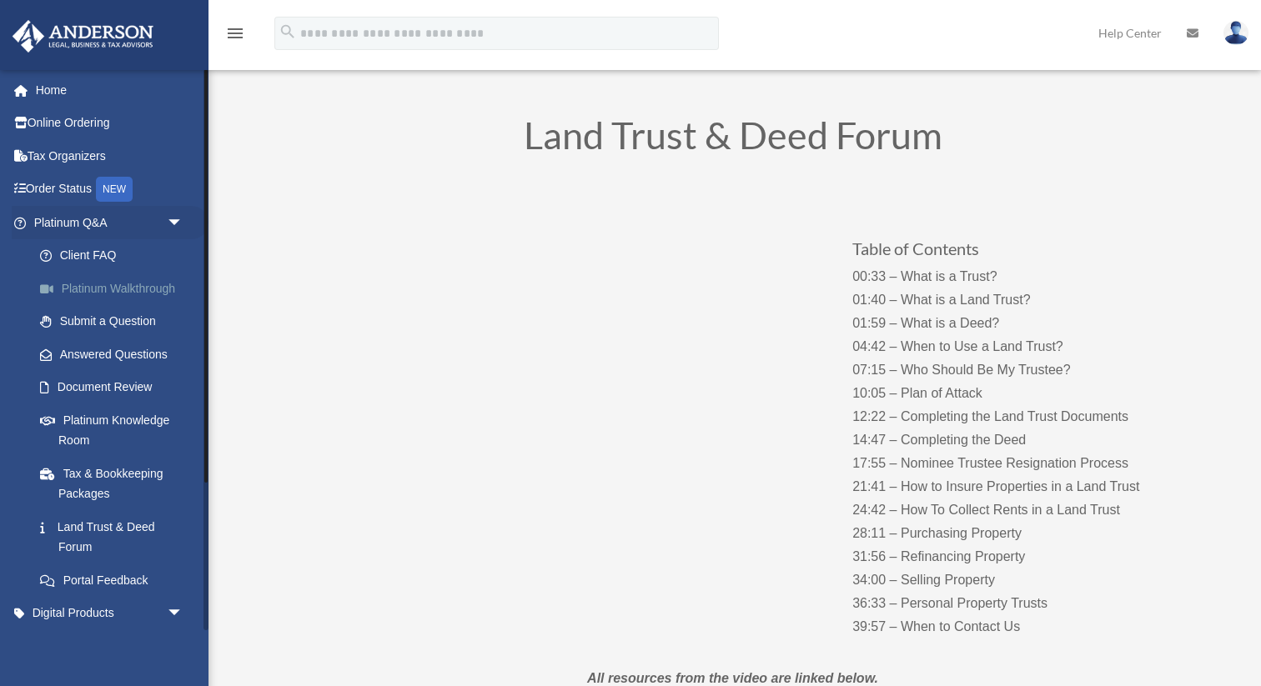
click at [130, 289] on link "Platinum Walkthrough" at bounding box center [115, 288] width 185 height 33
